Goal: Transaction & Acquisition: Purchase product/service

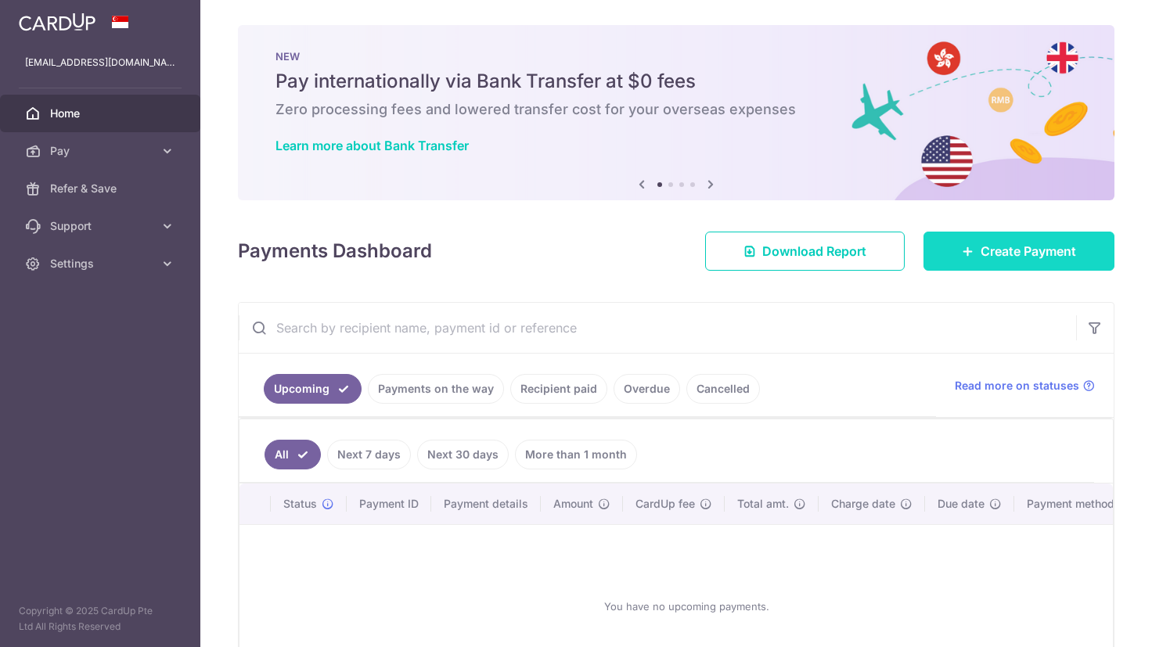
click at [962, 250] on icon at bounding box center [968, 251] width 13 height 13
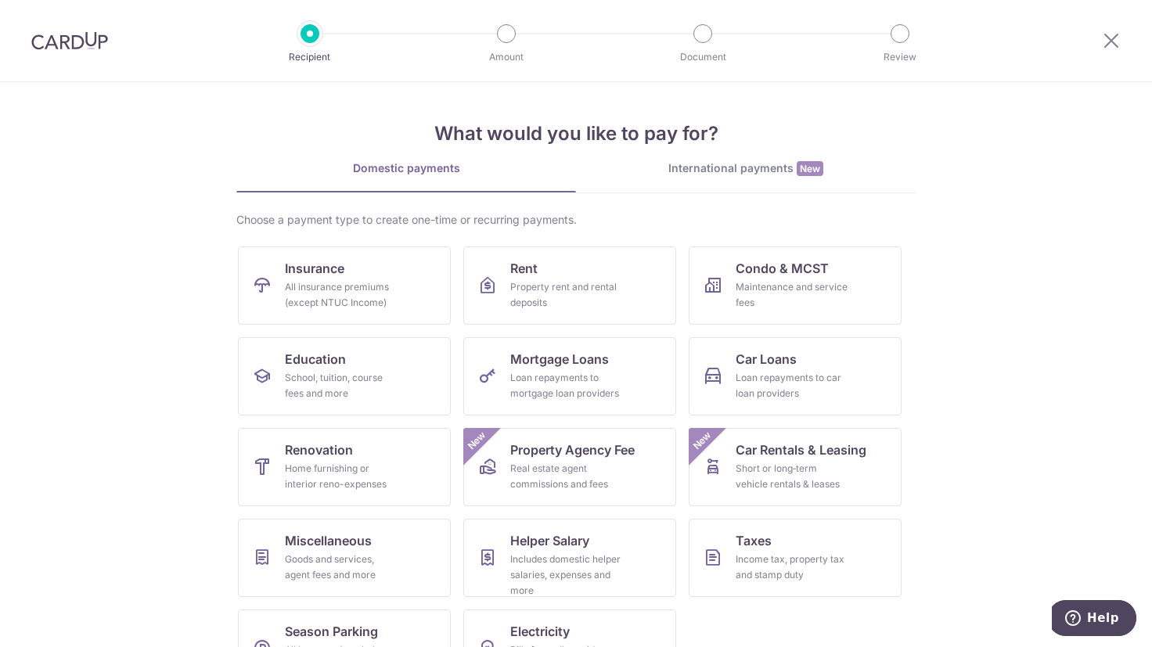
scroll to position [53, 0]
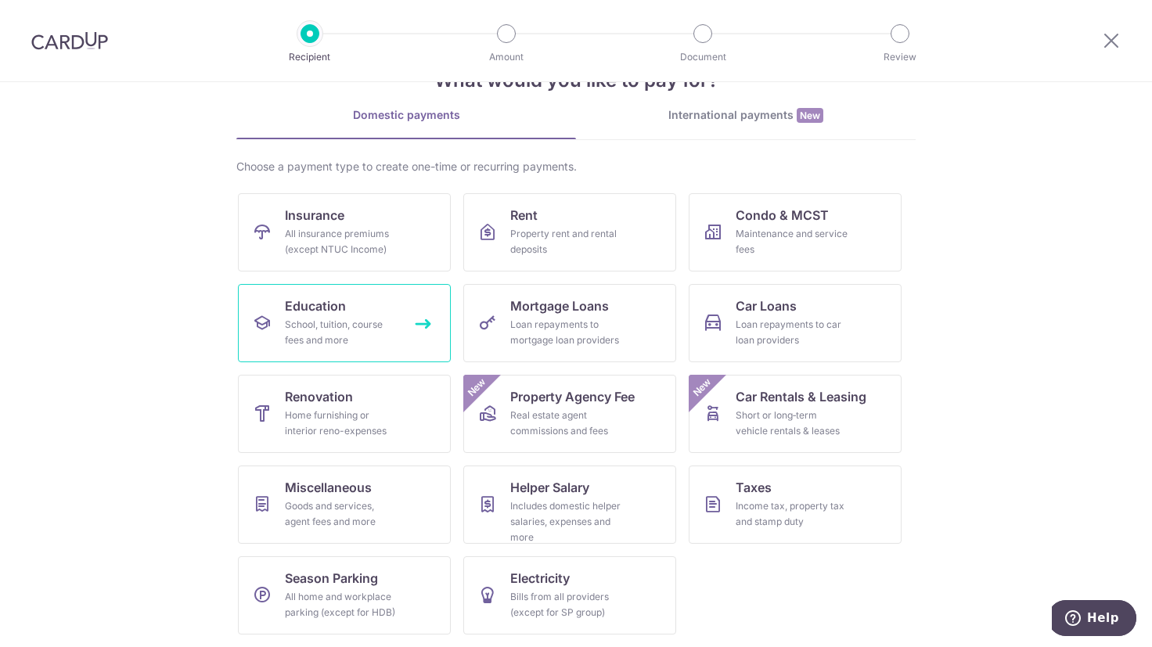
click at [371, 297] on link "Education School, tuition, course fees and more" at bounding box center [344, 323] width 213 height 78
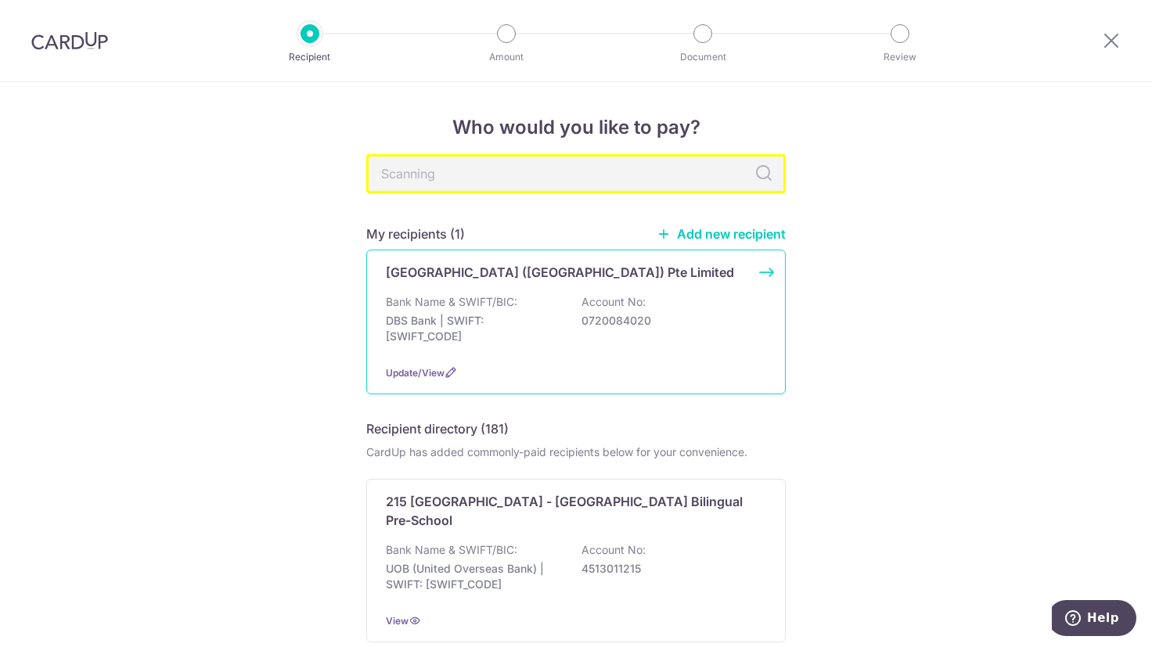
click at [542, 317] on p "DBS Bank | SWIFT: DBSSSGSGXXX" at bounding box center [473, 328] width 175 height 31
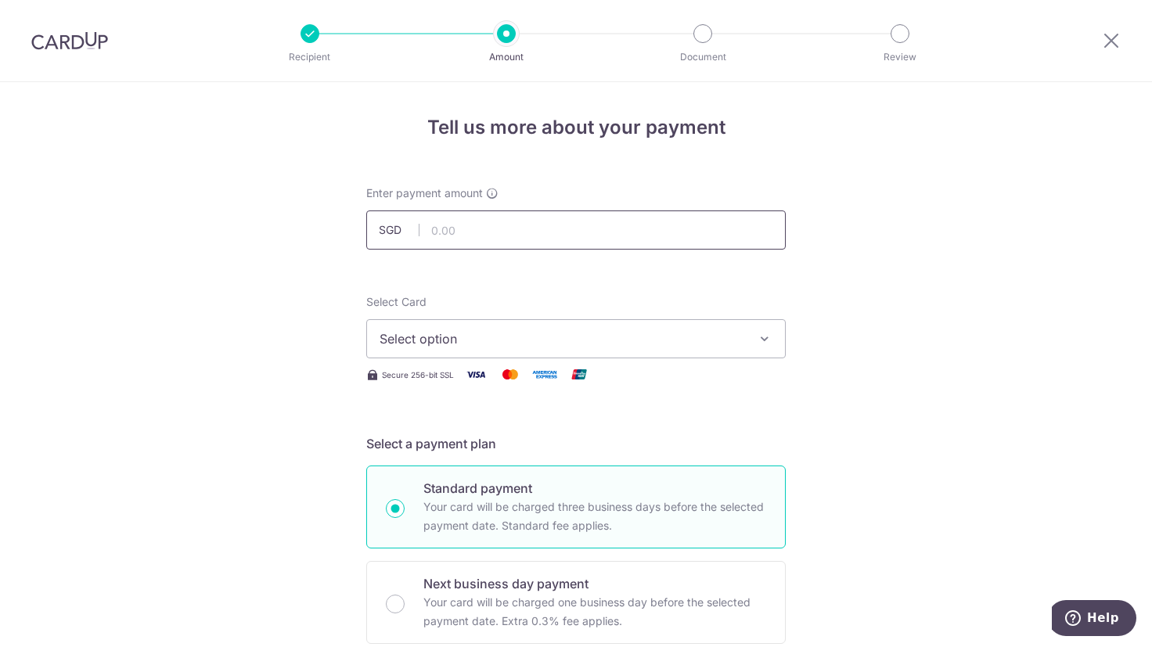
drag, startPoint x: 510, startPoint y: 232, endPoint x: 485, endPoint y: 231, distance: 25.1
click at [485, 231] on input "text" at bounding box center [576, 230] width 420 height 39
type input "20,000.00"
drag, startPoint x: 270, startPoint y: 290, endPoint x: 429, endPoint y: 335, distance: 165.2
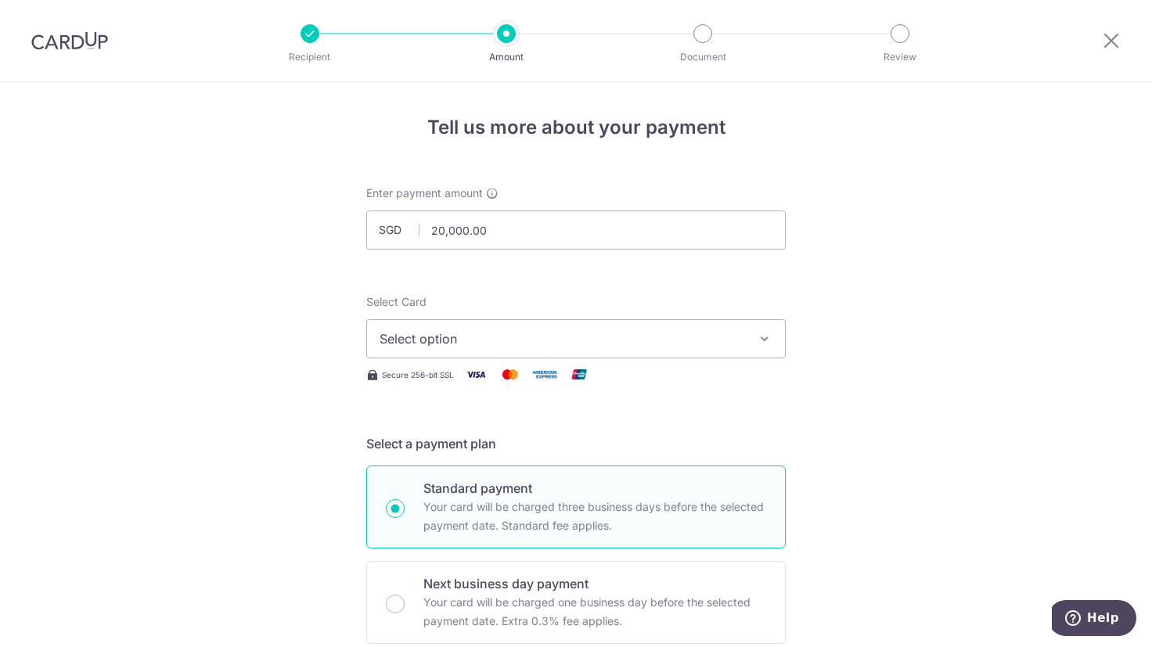
click at [429, 335] on span "Select option" at bounding box center [562, 339] width 365 height 19
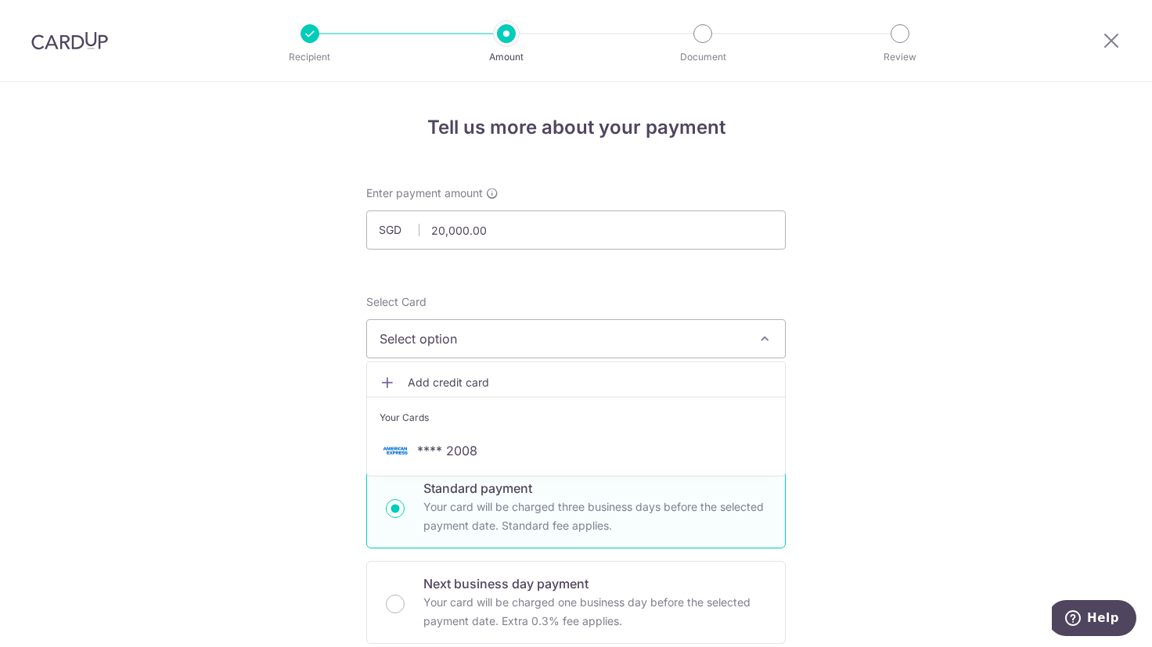
click at [468, 388] on span "Add credit card" at bounding box center [590, 383] width 365 height 16
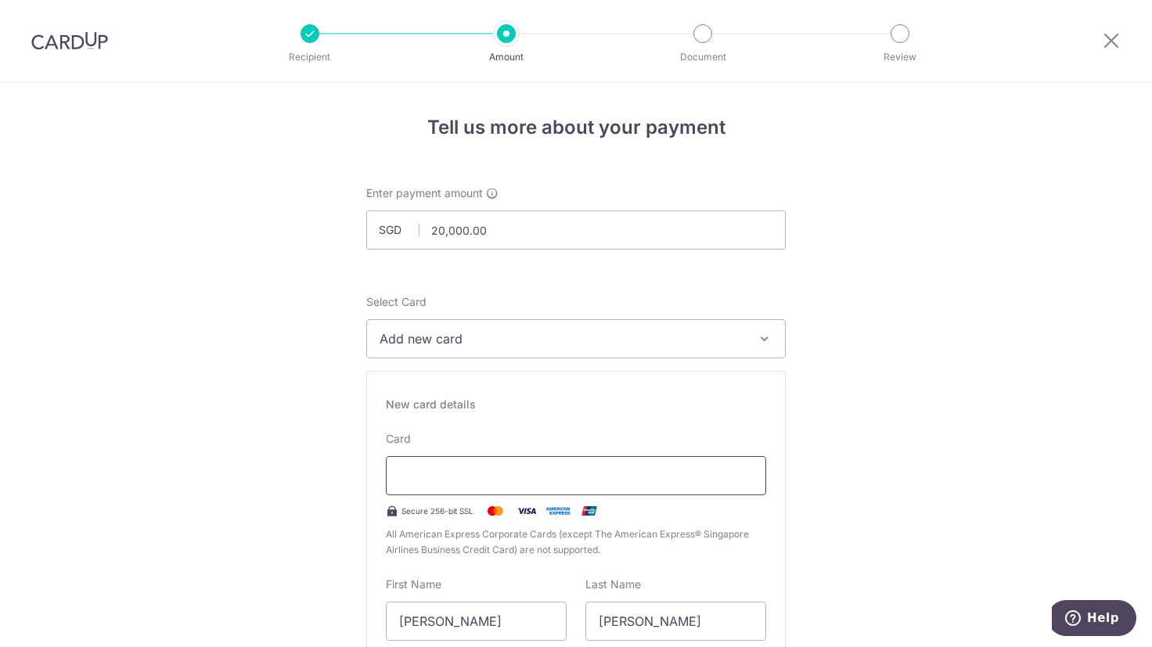
click at [490, 488] on div at bounding box center [576, 475] width 380 height 39
click at [486, 485] on div at bounding box center [576, 475] width 380 height 39
click at [481, 485] on div at bounding box center [576, 475] width 380 height 39
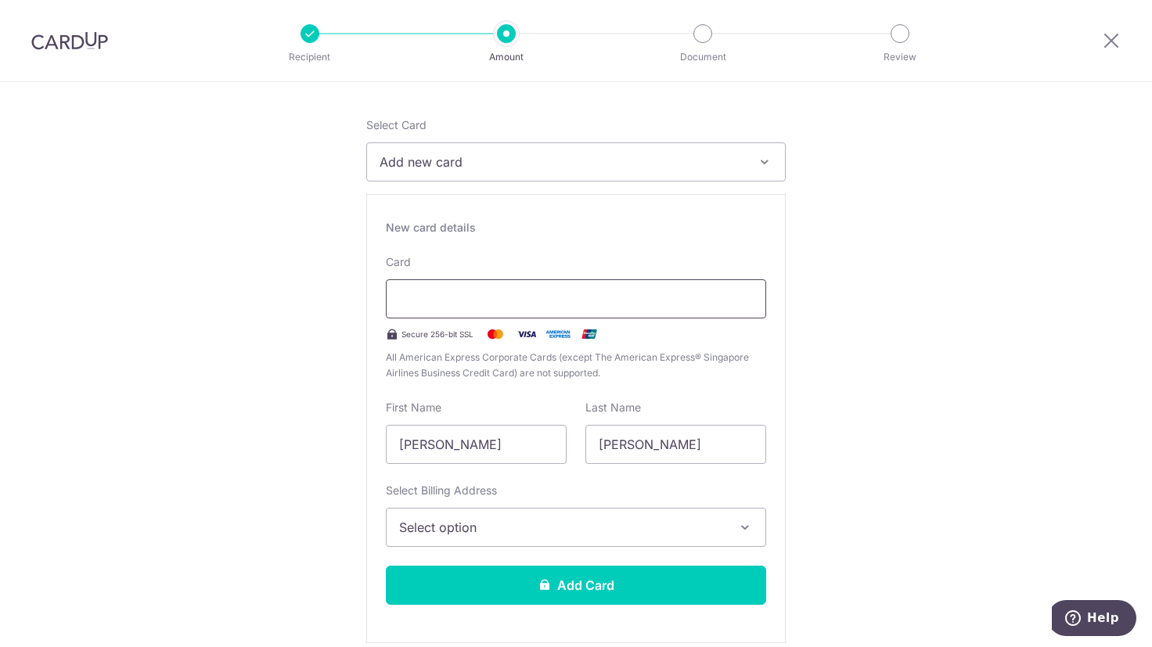
scroll to position [178, 0]
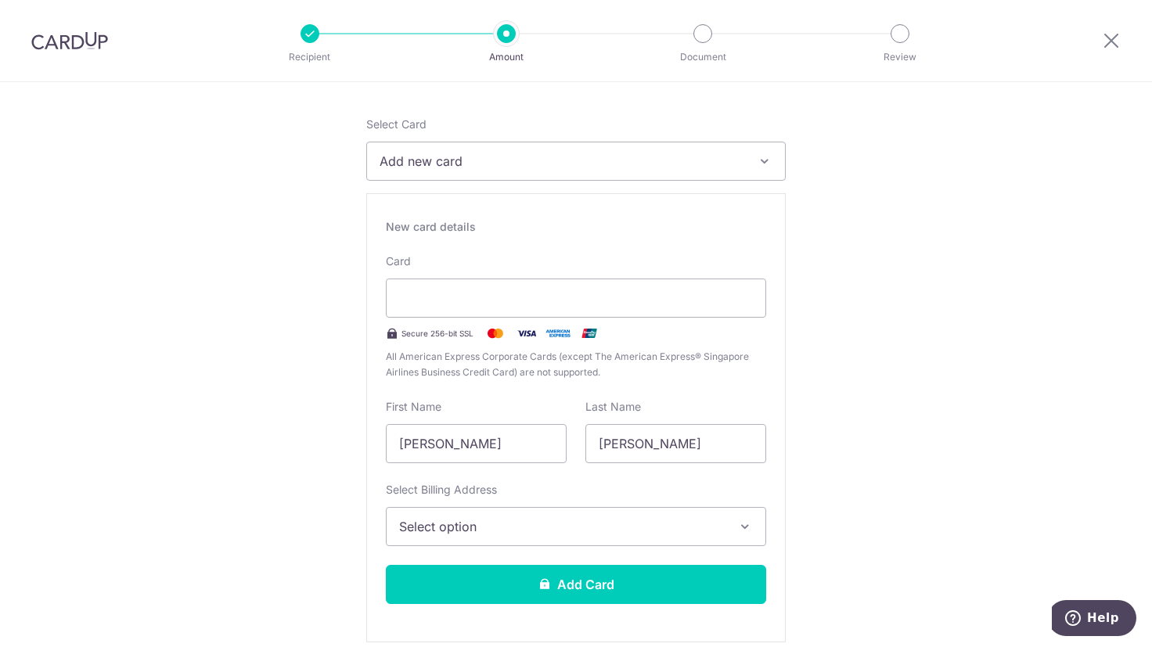
click at [536, 528] on span "Select option" at bounding box center [562, 526] width 326 height 19
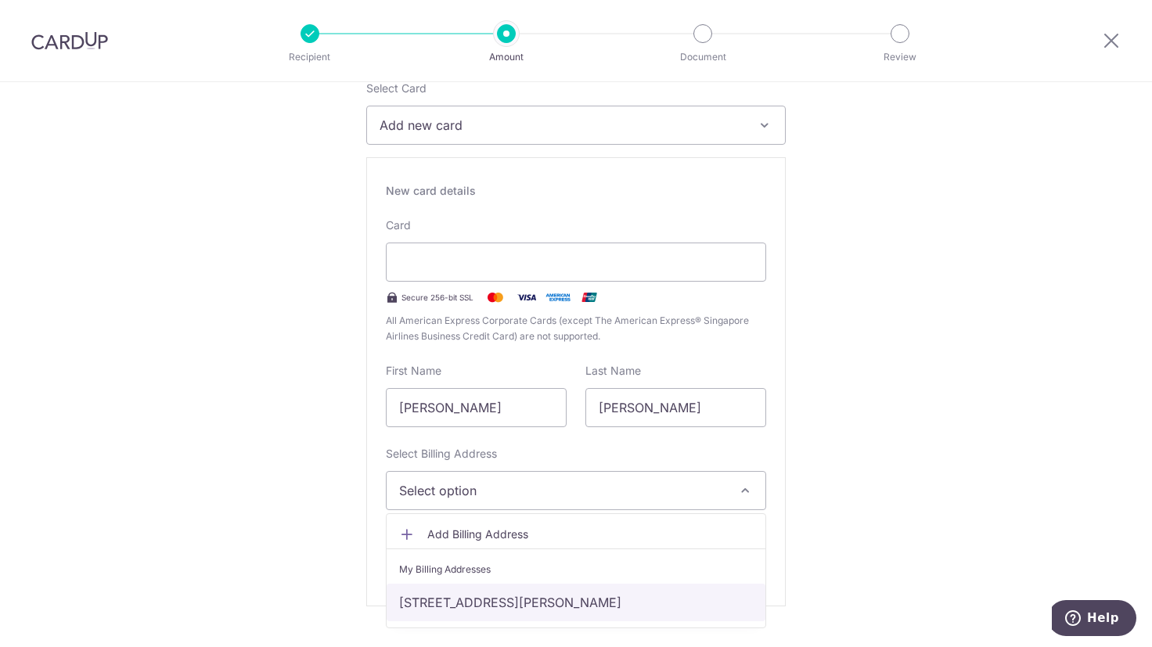
scroll to position [214, 0]
click at [519, 603] on link "370g lor chuan, singapore, Others, Singapore-556798" at bounding box center [576, 602] width 379 height 38
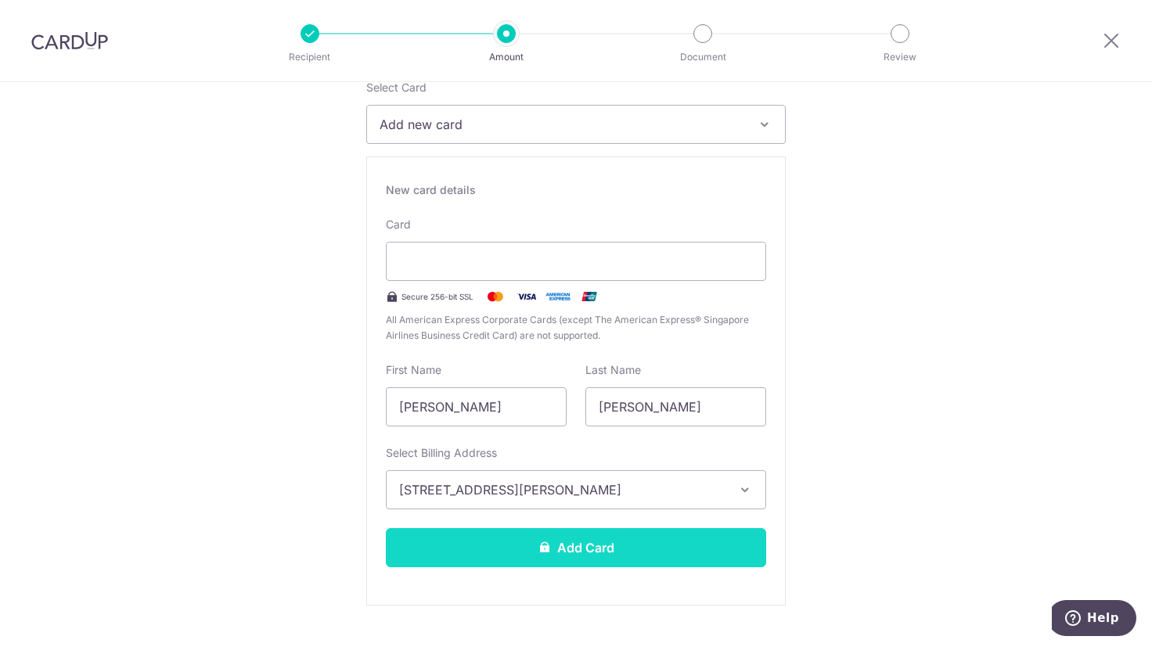
click at [523, 548] on button "Add Card" at bounding box center [576, 547] width 380 height 39
click at [574, 542] on button "Add Card" at bounding box center [576, 547] width 380 height 39
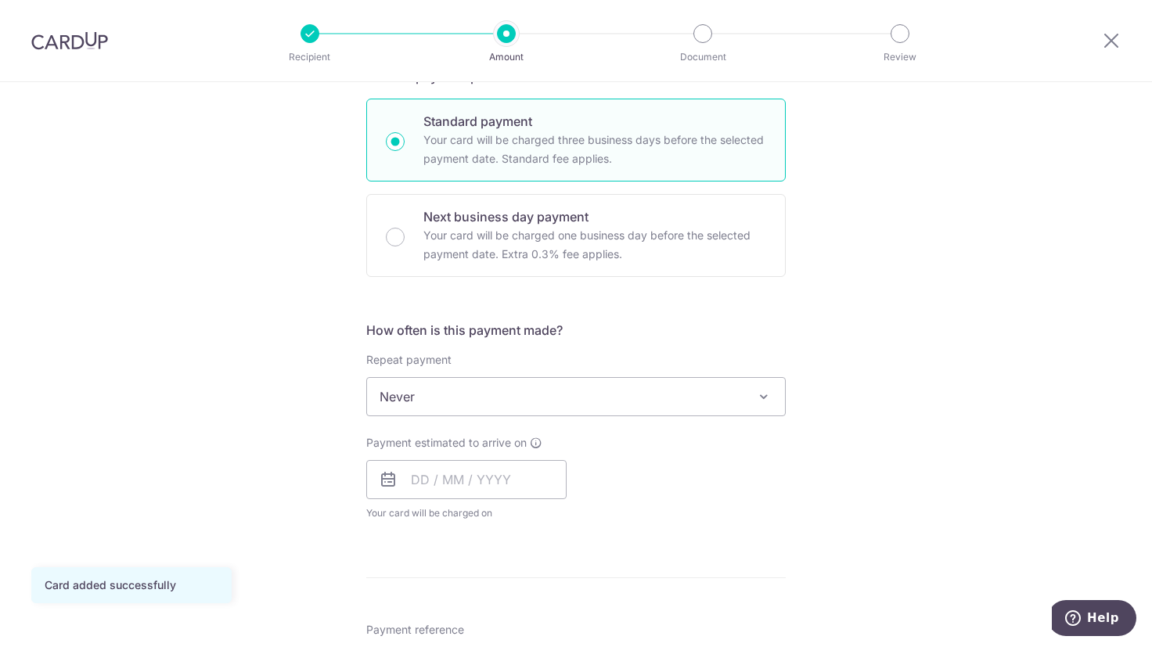
scroll to position [368, 0]
click at [416, 470] on input "text" at bounding box center [466, 478] width 200 height 39
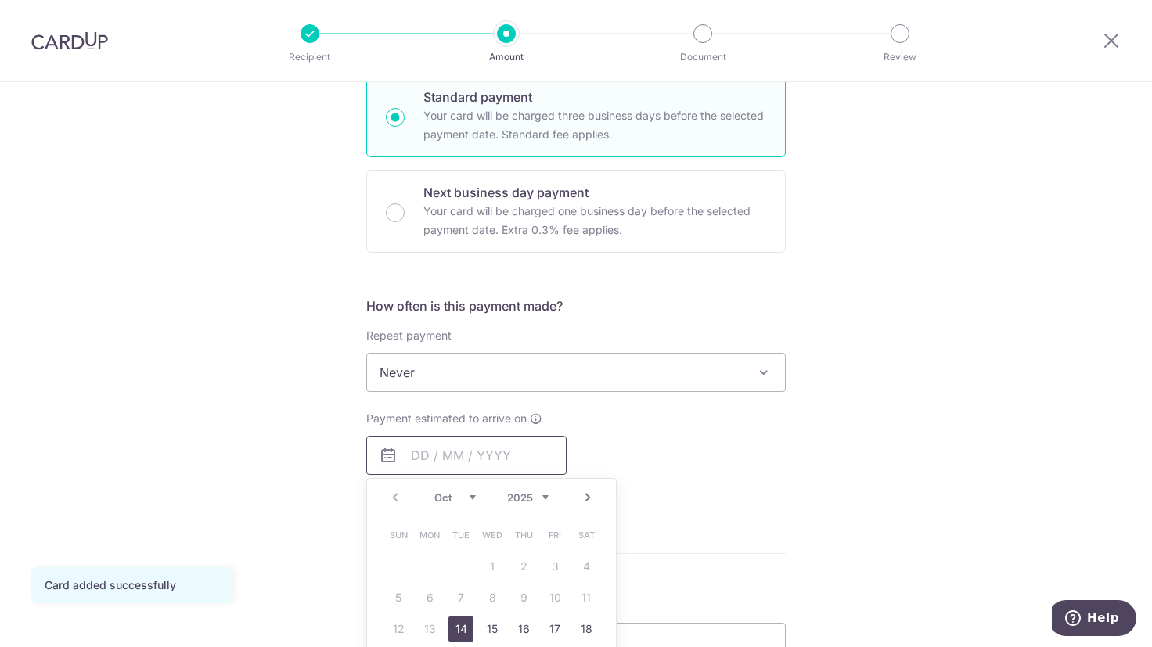
scroll to position [394, 0]
click at [459, 619] on link "14" at bounding box center [460, 626] width 25 height 25
type input "14/10/2025"
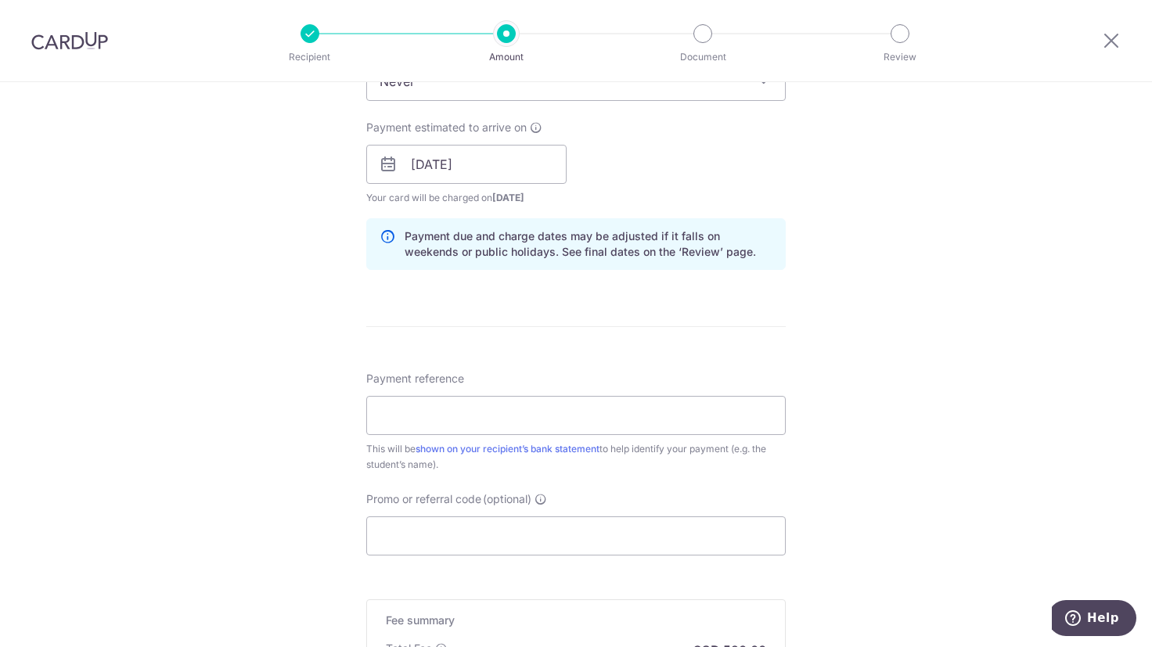
scroll to position [683, 0]
click at [662, 414] on input "Payment reference" at bounding box center [576, 414] width 420 height 39
type input "Gus and Clara Williams"
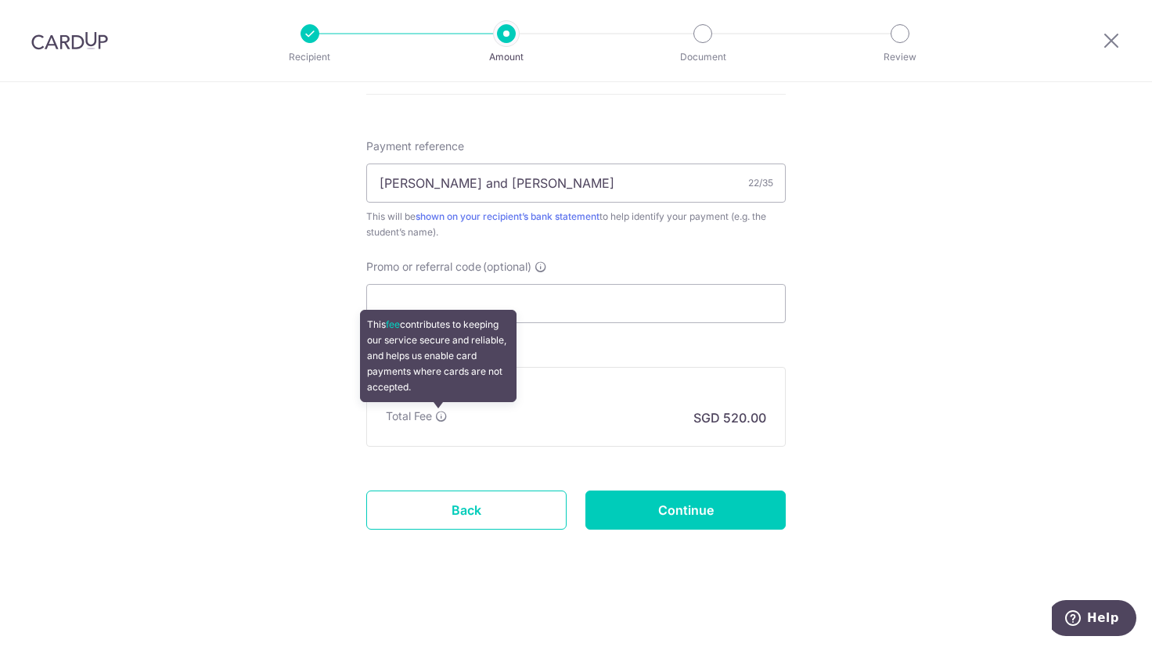
click at [440, 417] on icon at bounding box center [441, 416] width 13 height 13
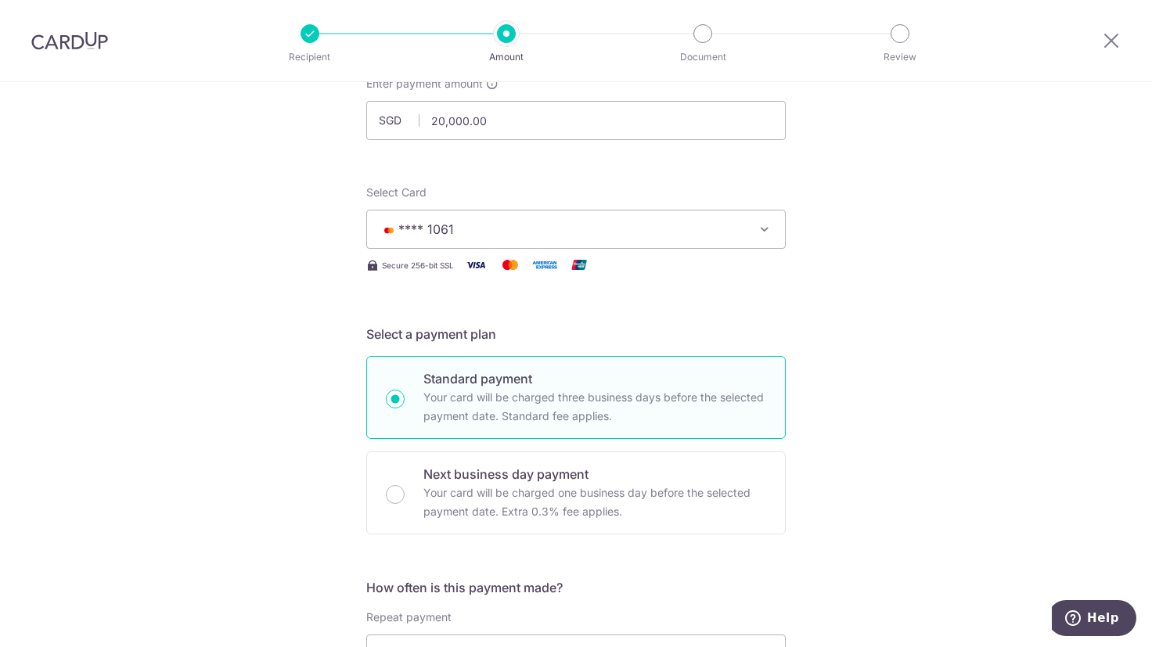
scroll to position [105, 0]
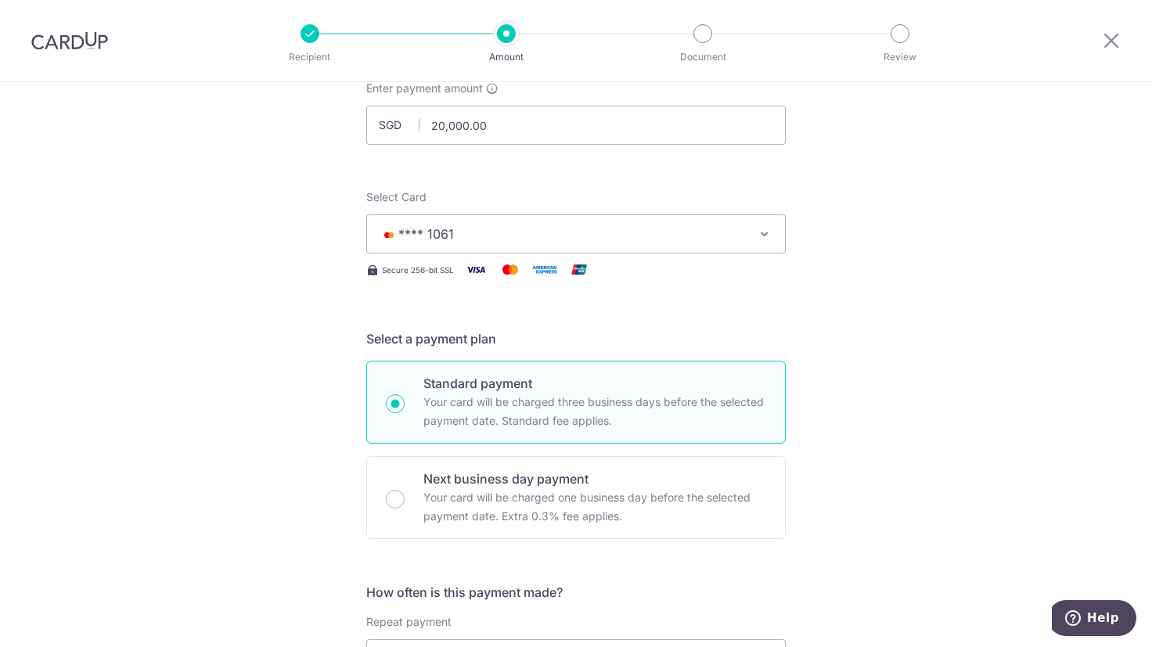
click at [767, 237] on icon "button" at bounding box center [765, 234] width 16 height 16
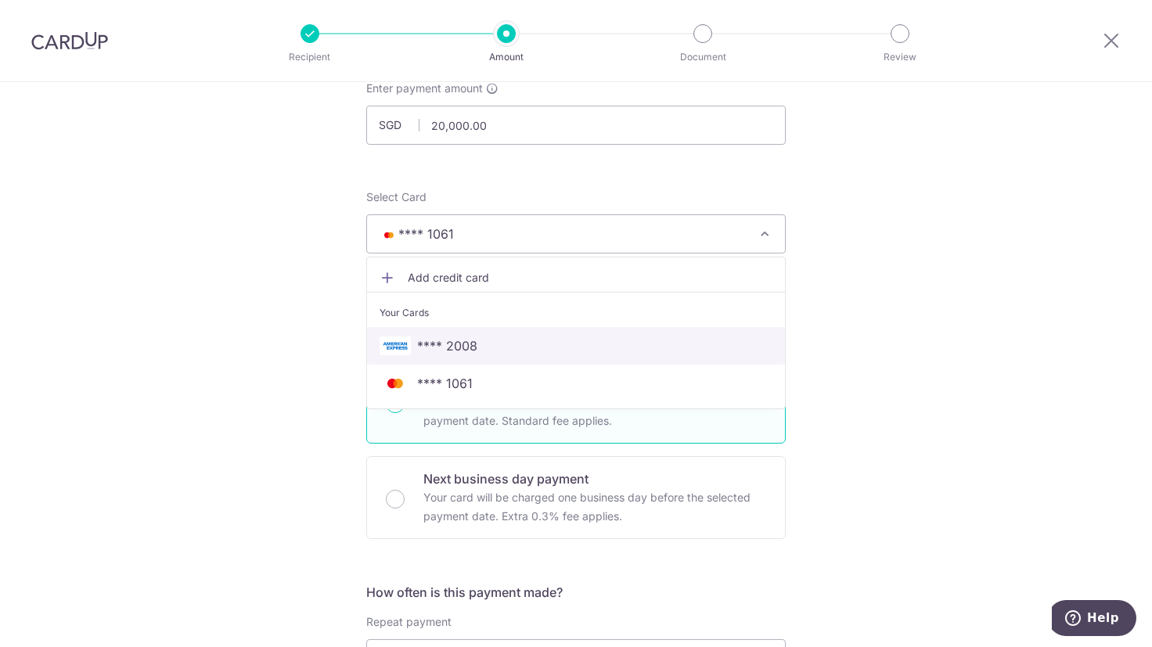
click at [515, 343] on span "**** 2008" at bounding box center [576, 346] width 393 height 19
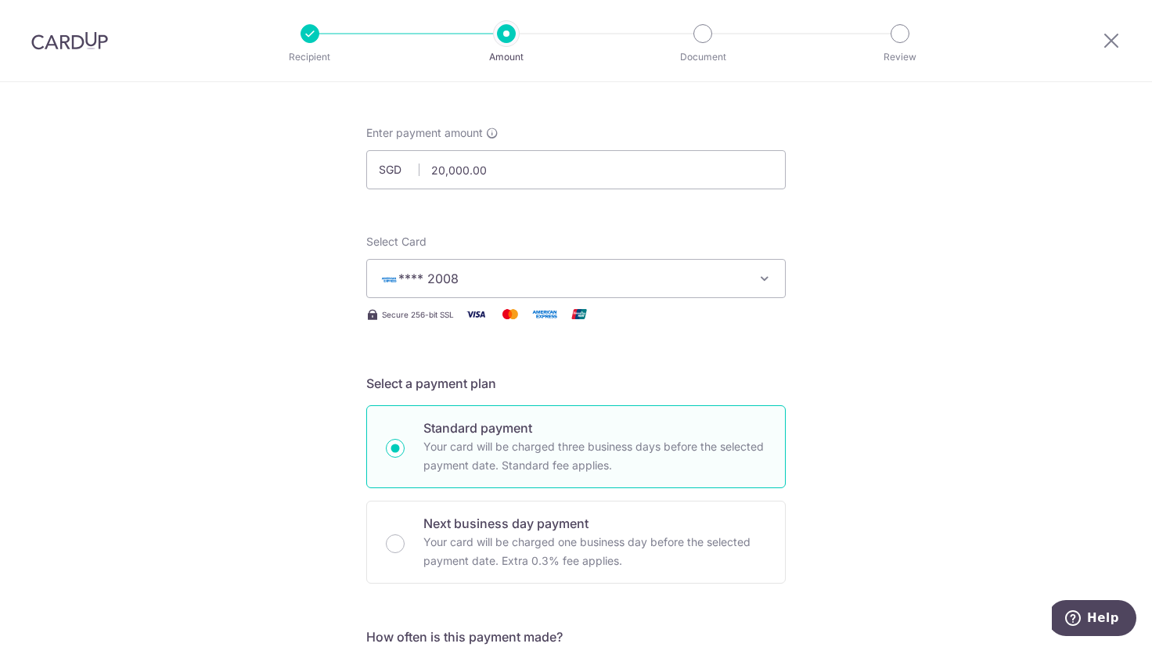
scroll to position [23, 0]
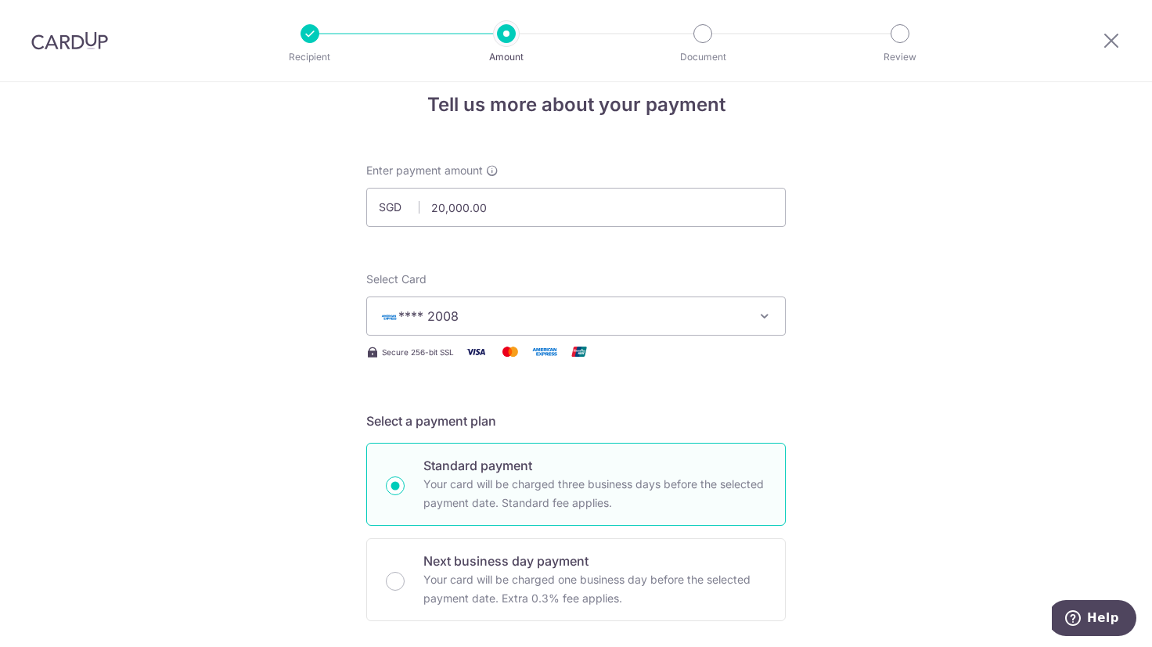
click at [487, 305] on button "**** 2008" at bounding box center [576, 316] width 420 height 39
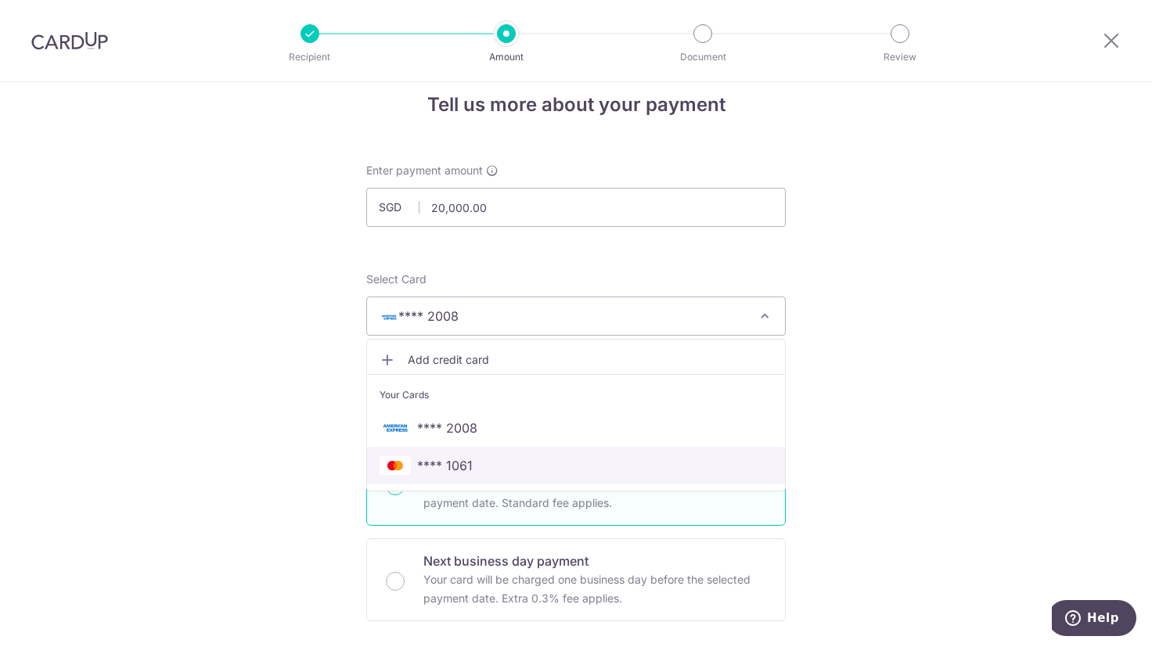
click at [469, 474] on span "**** 1061" at bounding box center [576, 465] width 393 height 19
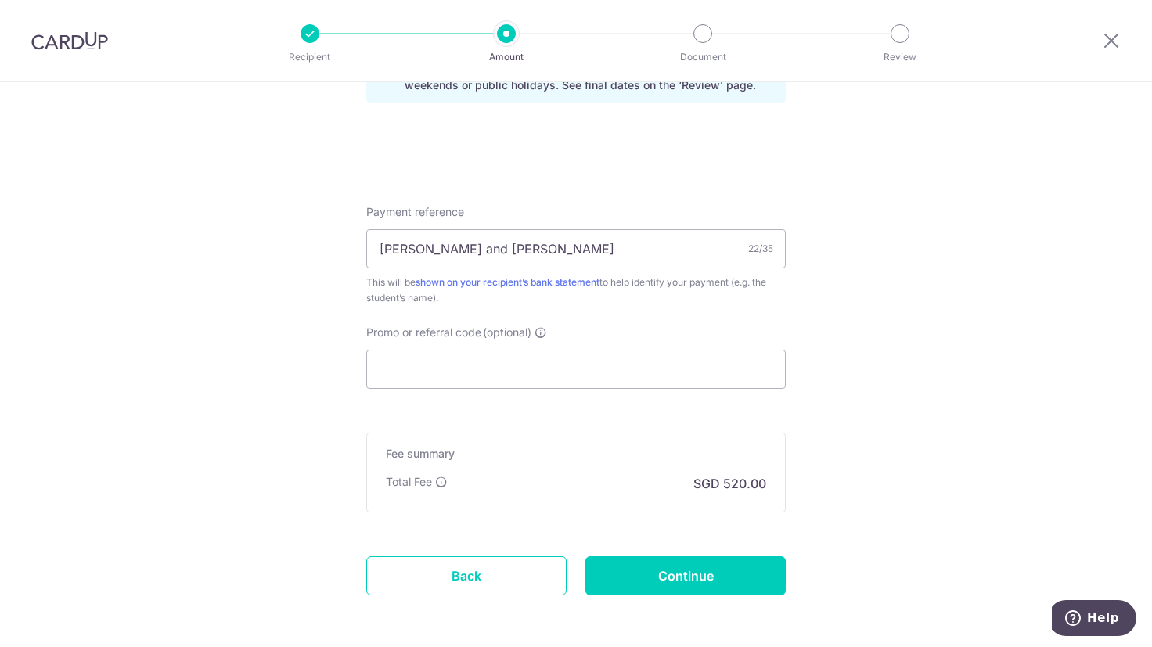
scroll to position [915, 0]
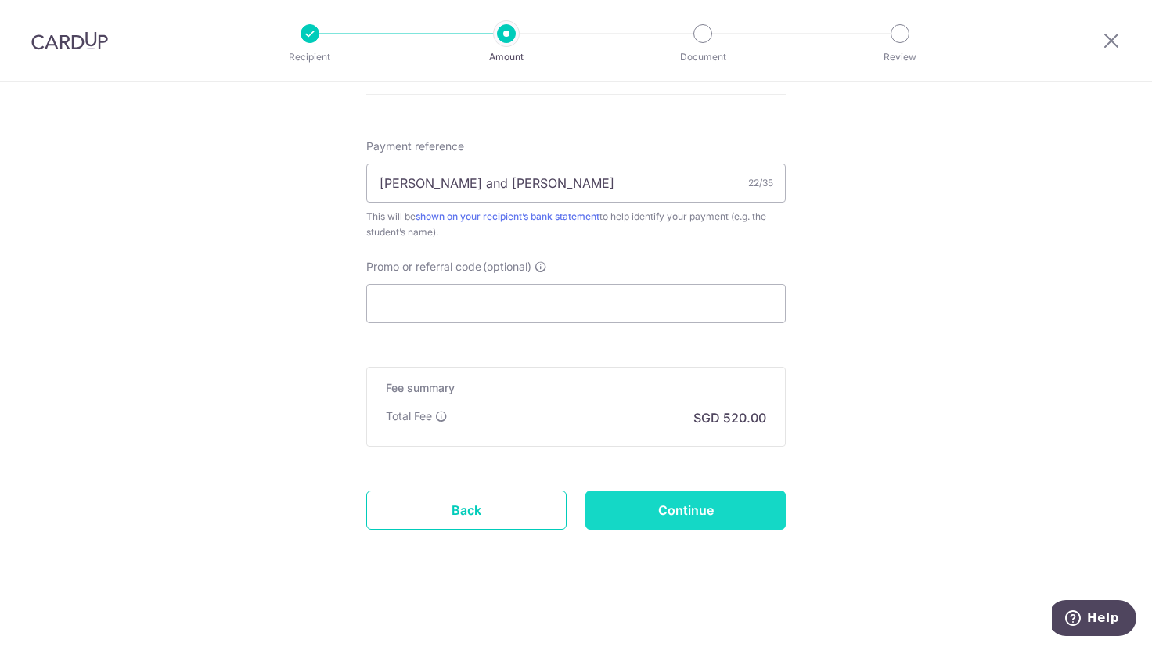
click at [657, 521] on input "Continue" at bounding box center [685, 510] width 200 height 39
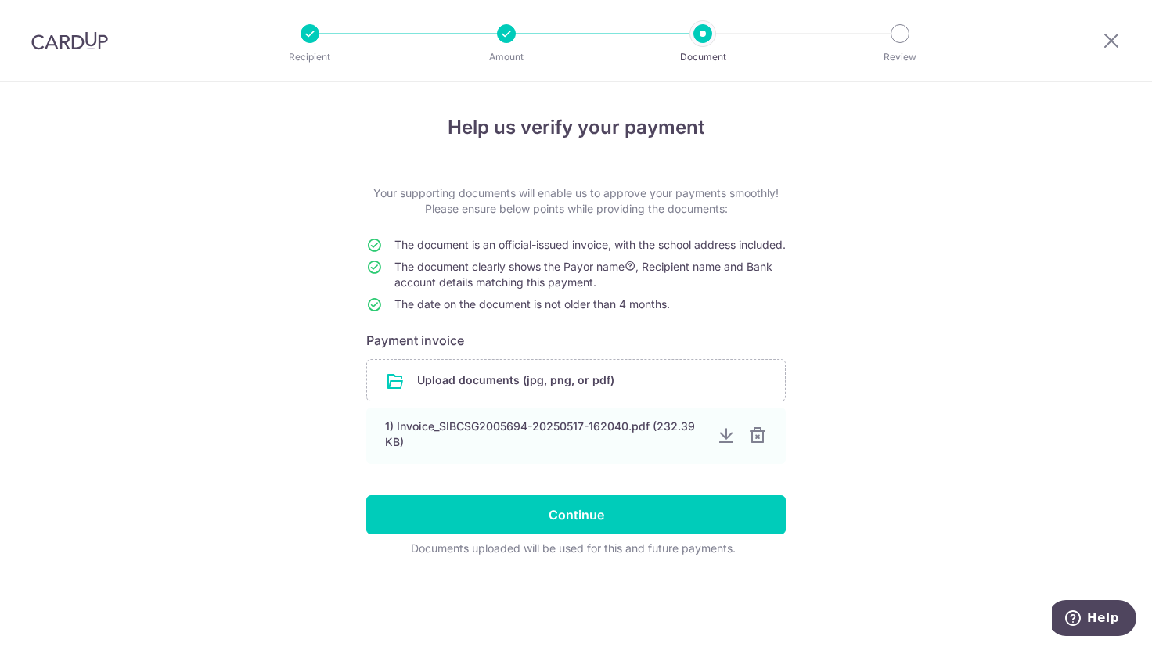
click at [149, 505] on div "Help us verify your payment Your supporting documents will enable us to approve…" at bounding box center [576, 364] width 1152 height 565
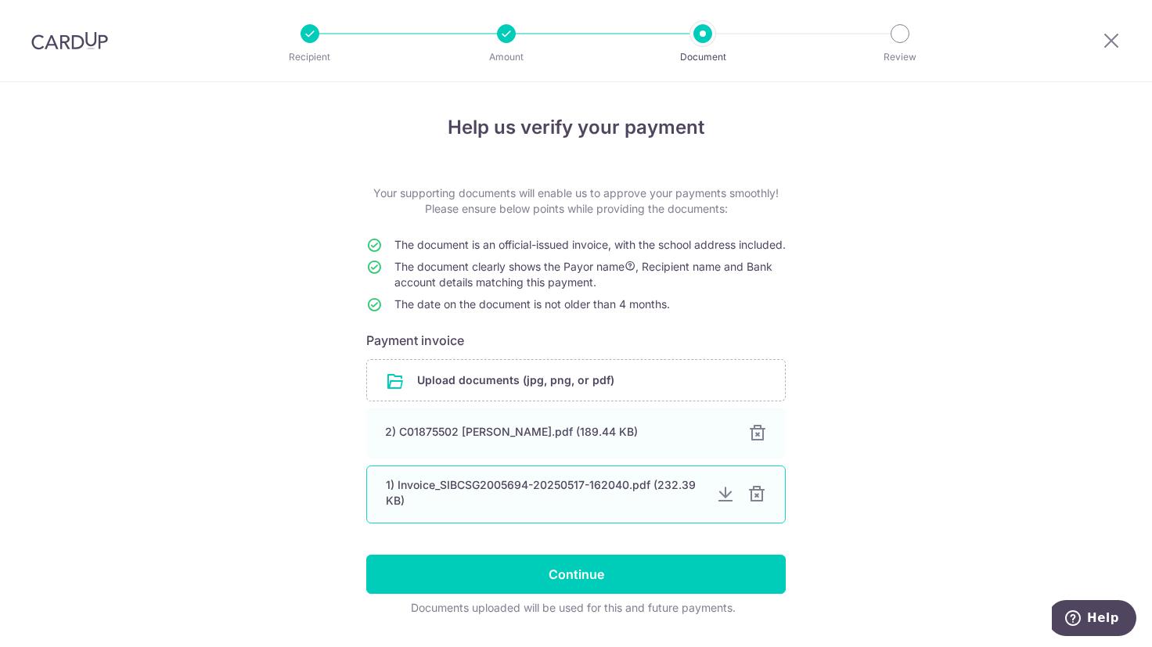
click at [755, 504] on div at bounding box center [756, 494] width 19 height 19
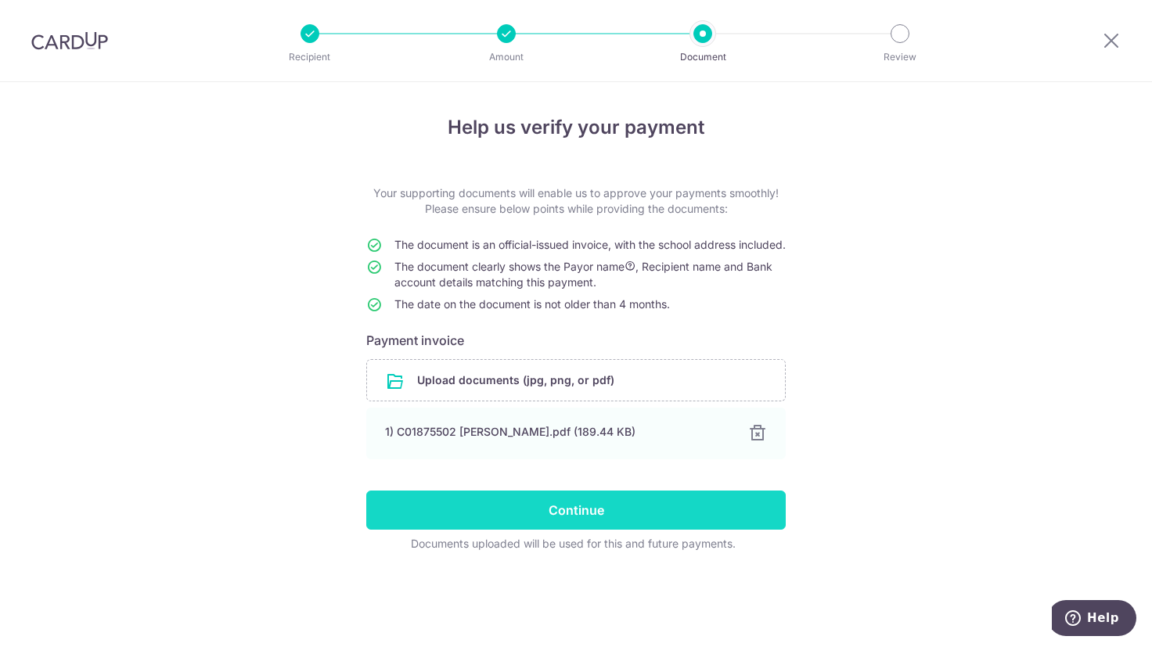
click at [666, 520] on input "Continue" at bounding box center [576, 510] width 420 height 39
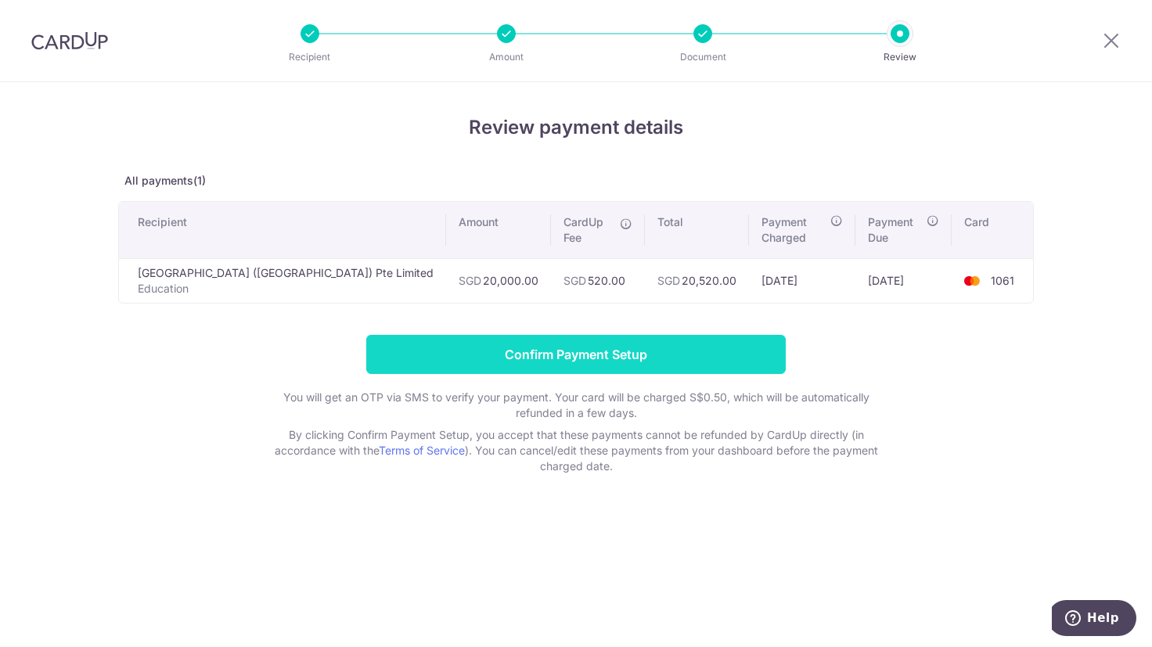
click at [580, 339] on input "Confirm Payment Setup" at bounding box center [576, 354] width 420 height 39
